Goal: Information Seeking & Learning: Learn about a topic

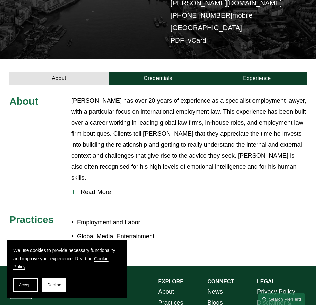
scroll to position [37, 0]
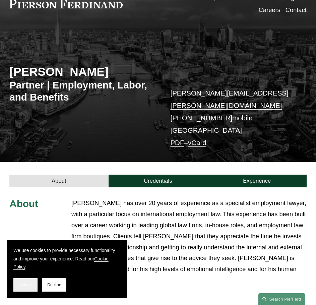
click at [30, 284] on span "Accept" at bounding box center [25, 284] width 13 height 5
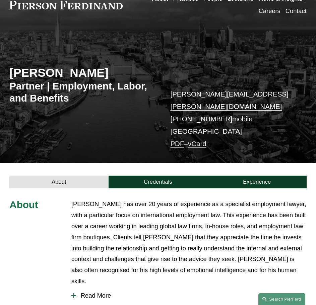
scroll to position [134, 0]
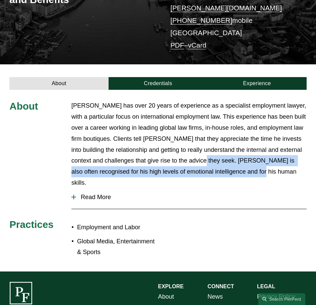
drag, startPoint x: 207, startPoint y: 148, endPoint x: 254, endPoint y: 162, distance: 49.1
click at [254, 162] on p "[PERSON_NAME] has over 20 years of experience as a specialist employment lawyer…" at bounding box center [188, 144] width 235 height 88
click at [250, 161] on p "[PERSON_NAME] has over 20 years of experience as a specialist employment lawyer…" at bounding box center [188, 144] width 235 height 88
click at [244, 161] on p "[PERSON_NAME] has over 20 years of experience as a specialist employment lawyer…" at bounding box center [188, 144] width 235 height 88
click at [249, 160] on p "[PERSON_NAME] has over 20 years of experience as a specialist employment lawyer…" at bounding box center [188, 144] width 235 height 88
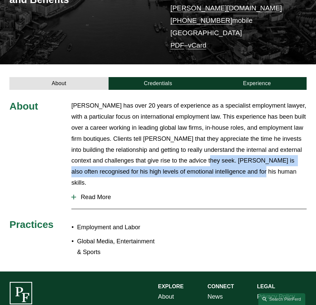
drag, startPoint x: 248, startPoint y: 162, endPoint x: 210, endPoint y: 153, distance: 38.9
click at [210, 153] on p "[PERSON_NAME] has over 20 years of experience as a specialist employment lawyer…" at bounding box center [188, 144] width 235 height 88
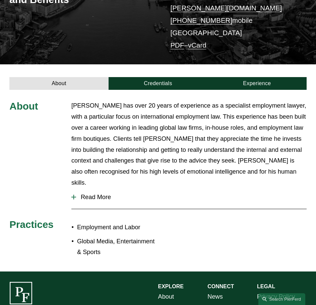
click at [131, 134] on p "[PERSON_NAME] has over 20 years of experience as a specialist employment lawyer…" at bounding box center [188, 144] width 235 height 88
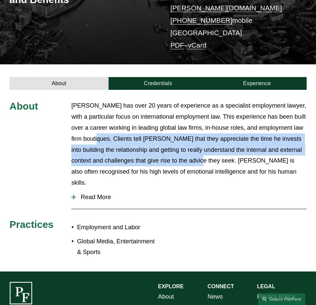
drag, startPoint x: 103, startPoint y: 126, endPoint x: 203, endPoint y: 151, distance: 102.9
click at [203, 151] on p "[PERSON_NAME] has over 20 years of experience as a specialist employment lawyer…" at bounding box center [188, 144] width 235 height 88
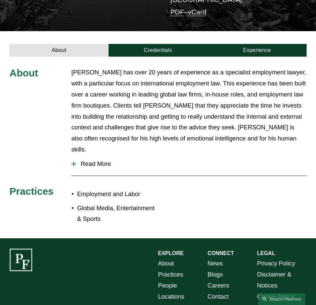
scroll to position [204, 0]
